Goal: Task Accomplishment & Management: Use online tool/utility

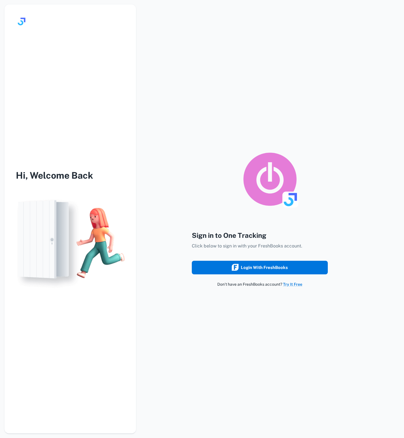
click at [274, 266] on div "Login with FreshBooks" at bounding box center [260, 267] width 56 height 7
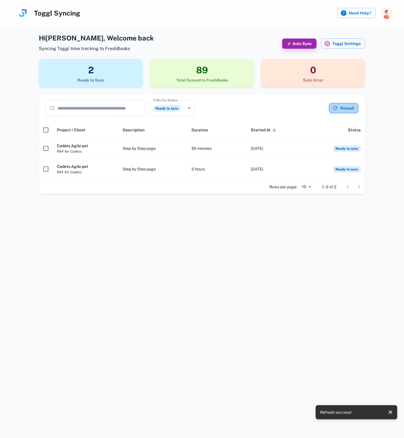
click at [348, 110] on button "Reload" at bounding box center [343, 108] width 29 height 10
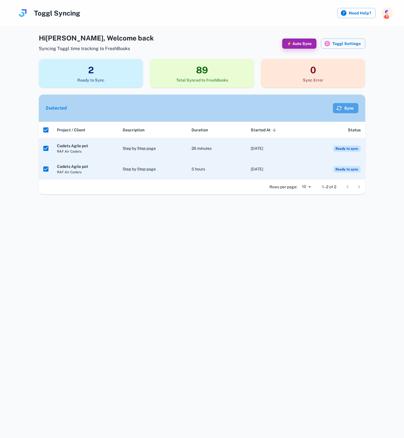
click at [355, 109] on button "Sync" at bounding box center [345, 108] width 25 height 10
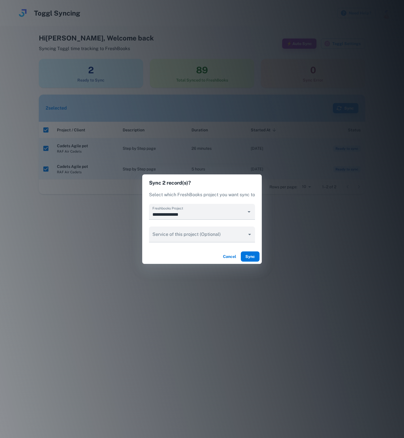
click at [252, 255] on button "Sync" at bounding box center [250, 256] width 19 height 10
